Goal: Task Accomplishment & Management: Use online tool/utility

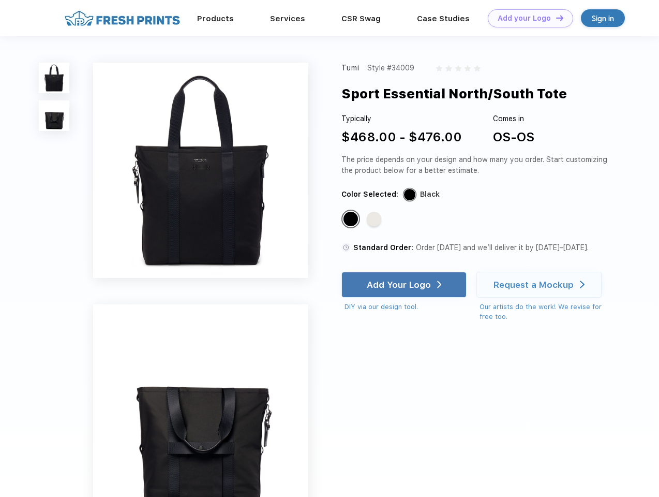
click at [527, 18] on link "Add your Logo Design Tool" at bounding box center [530, 18] width 85 height 18
click at [0, 0] on div "Design Tool" at bounding box center [0, 0] width 0 height 0
click at [555, 18] on link "Add your Logo Design Tool" at bounding box center [530, 18] width 85 height 18
click at [54, 78] on img at bounding box center [54, 78] width 31 height 31
click at [54, 116] on img at bounding box center [54, 115] width 31 height 31
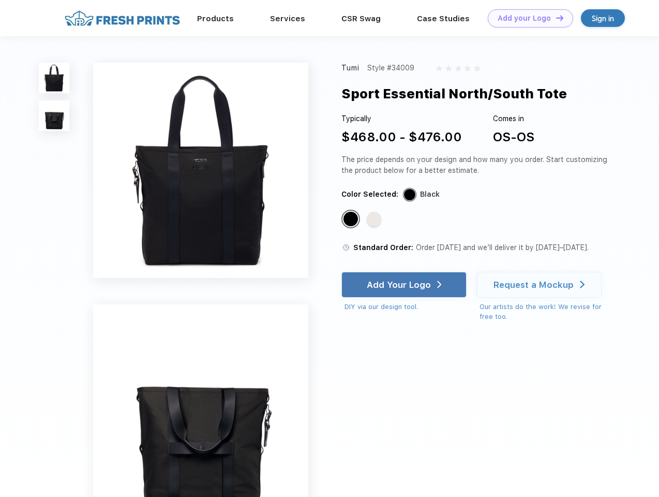
click at [352, 219] on div "Standard Color" at bounding box center [351, 219] width 14 height 14
click at [375, 219] on div "Standard Color" at bounding box center [374, 219] width 14 height 14
click at [405, 285] on div "Add Your Logo" at bounding box center [399, 285] width 64 height 10
click at [541, 285] on div "Request a Mockup" at bounding box center [534, 285] width 80 height 10
